Goal: Book appointment/travel/reservation

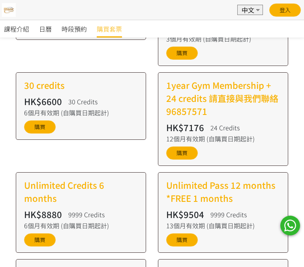
scroll to position [351, 0]
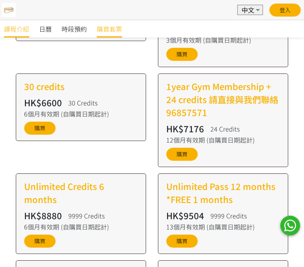
click at [15, 28] on span "課程介紹" at bounding box center [16, 28] width 25 height 9
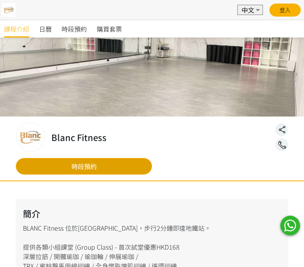
click at [88, 166] on link "時段預約" at bounding box center [84, 166] width 136 height 17
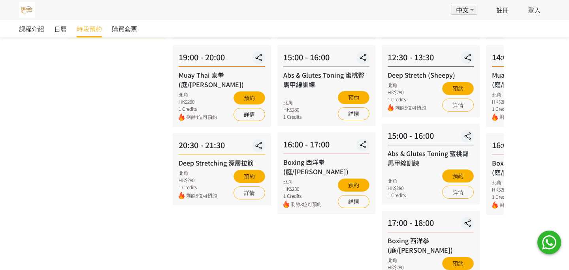
scroll to position [175, 0]
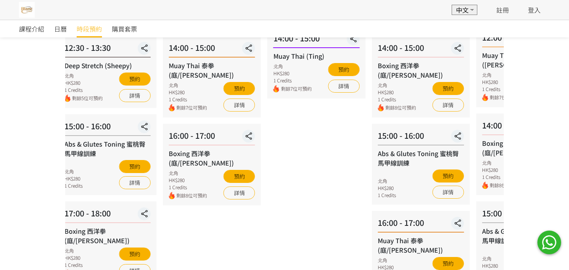
click at [109, 128] on div "15:00 - 16:00 Abs & Glutes Toning 蜜桃臀馬甲線訓練 北角 HK$280 1 Credits 預約 詳情" at bounding box center [107, 155] width 98 height 81
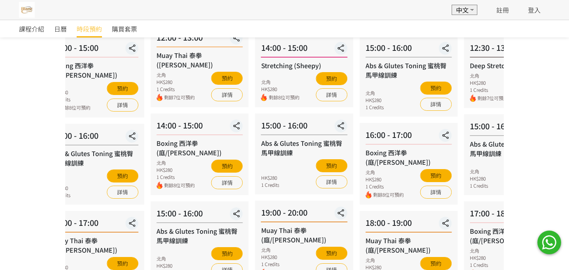
click at [113, 95] on div "08 - 18 星期一 12:00 - 13:00 Muay Thai 泰拳 (庭/Nick) 北角 HK$280 1 Credits 剩餘7位可預約 預約 …" at bounding box center [95, 190] width 104 height 540
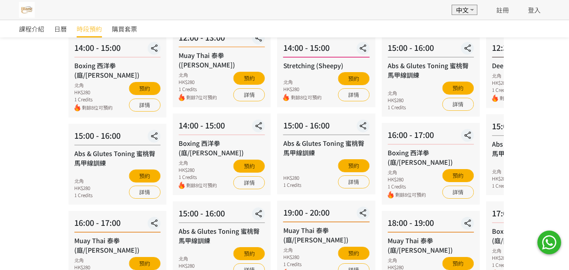
scroll to position [0, 0]
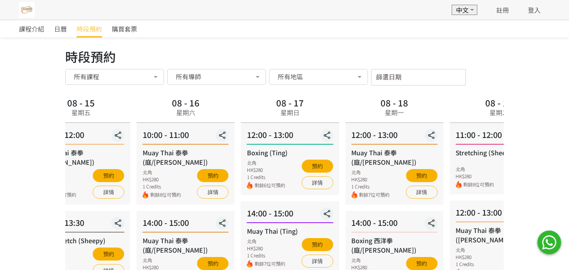
click at [304, 148] on div "12:00 - 13:00 Muay Thai 泰拳 (庭/Nick) 北角 HK$280 1 Credits 剩餘7位可預約 預約 詳情" at bounding box center [394, 164] width 98 height 82
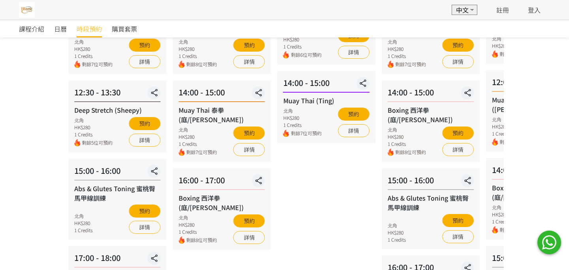
scroll to position [88, 0]
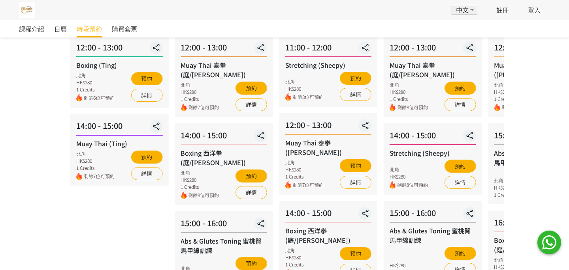
click at [194, 145] on div "14:00 - 15:00 Boxing 西洋拳 (庭/Nick) 北角 HK$280 1 Credits 剩餘8位可預約 預約 詳情" at bounding box center [224, 165] width 98 height 82
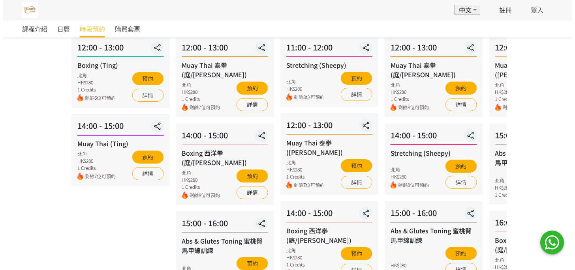
scroll to position [0, 0]
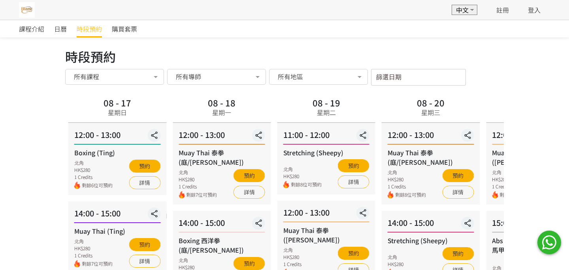
click at [148, 75] on div at bounding box center [156, 77] width 16 height 15
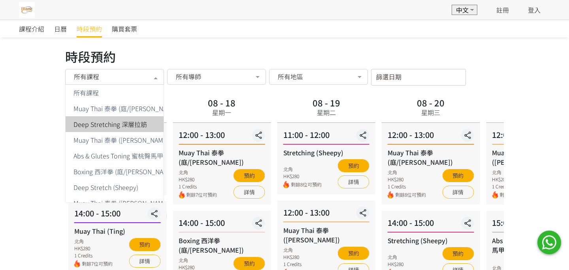
click at [135, 125] on span "Deep Stretching 深層拉筋" at bounding box center [109, 124] width 73 height 6
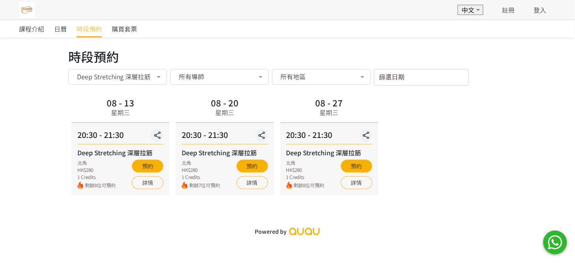
click at [304, 79] on div at bounding box center [363, 77] width 16 height 15
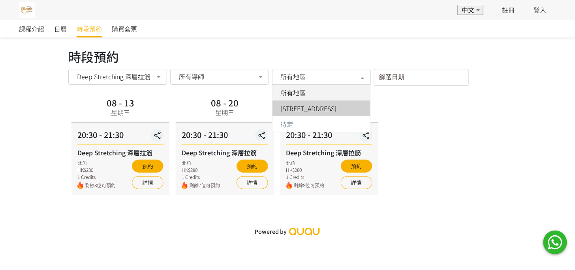
click at [304, 108] on span "炮台山英皇道250號北角城中心1樓106號舖" at bounding box center [308, 108] width 56 height 6
